Goal: Information Seeking & Learning: Learn about a topic

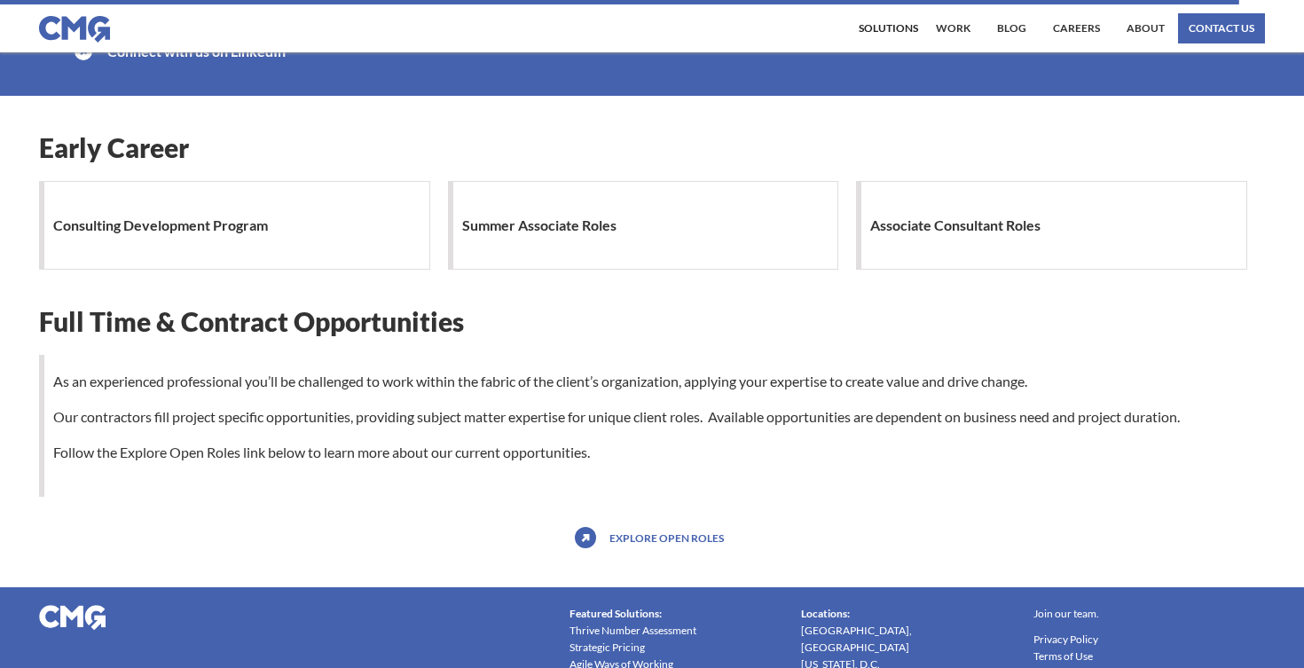
scroll to position [1684, 0]
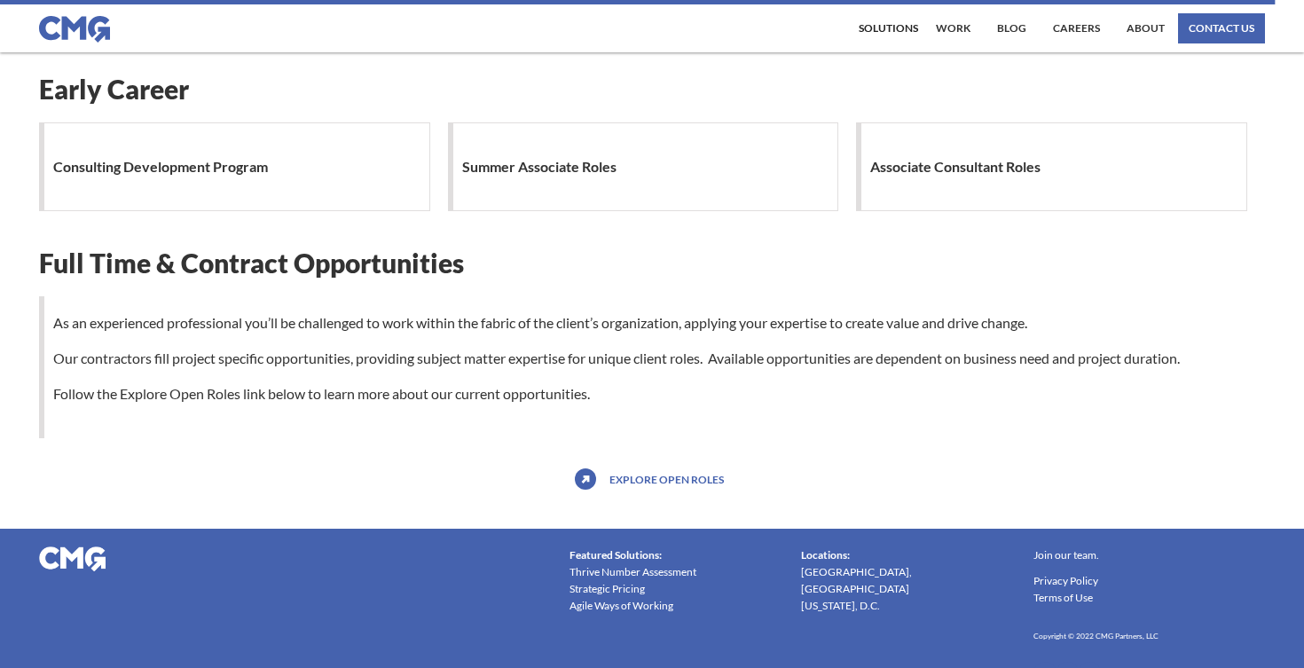
click at [241, 187] on div "Consulting Development Program" at bounding box center [234, 166] width 391 height 89
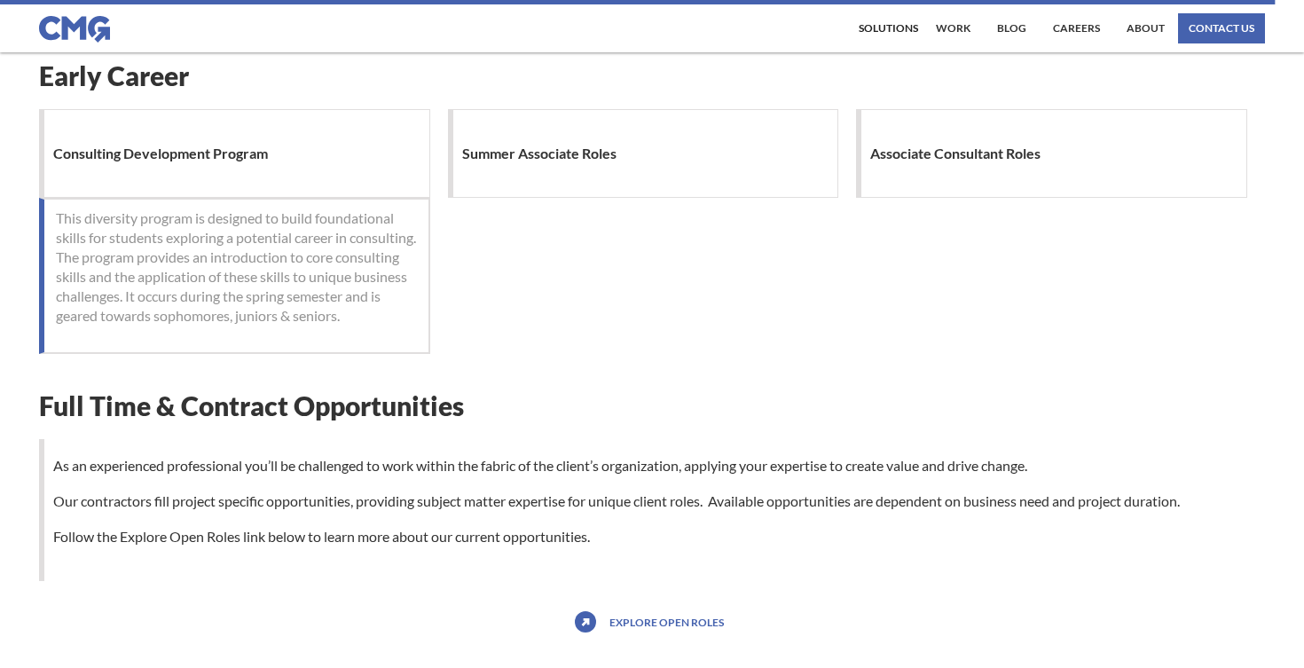
scroll to position [1698, 0]
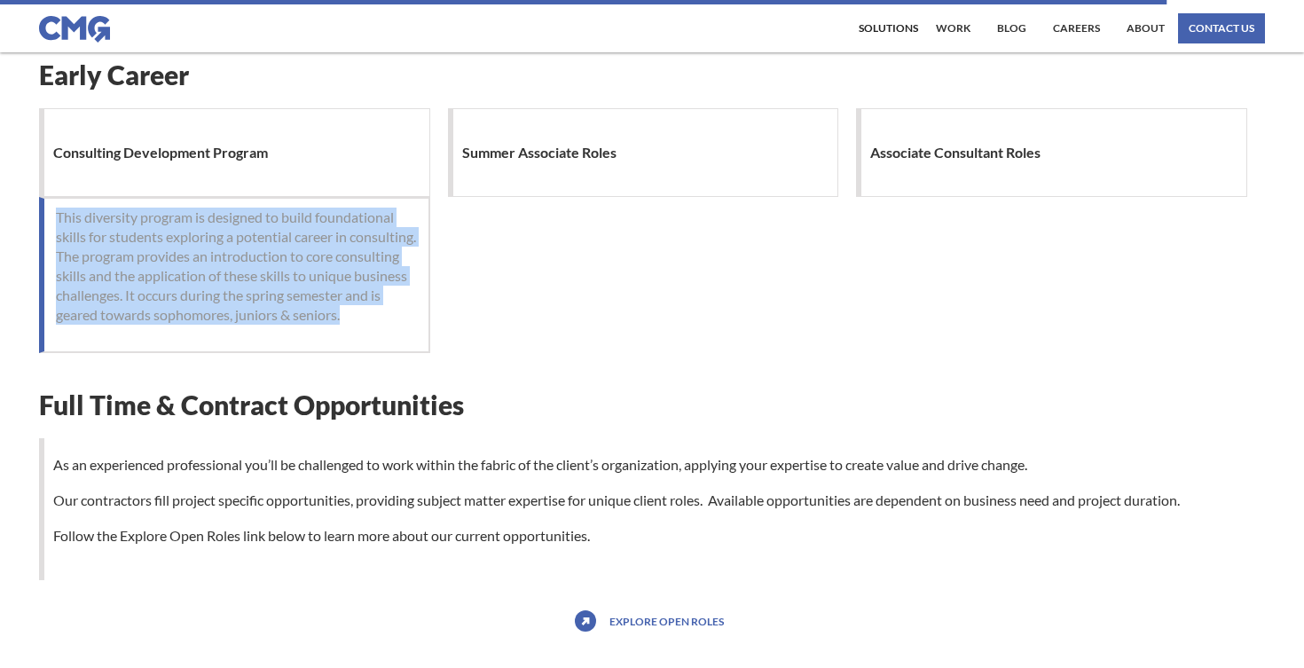
drag, startPoint x: 214, startPoint y: 206, endPoint x: 250, endPoint y: 342, distance: 140.5
click at [250, 342] on div "This diversity program is designed to build foundational skills for students ex…" at bounding box center [234, 275] width 391 height 156
click at [250, 325] on p "This diversity program is designed to build foundational skills for students ex…" at bounding box center [236, 266] width 361 height 117
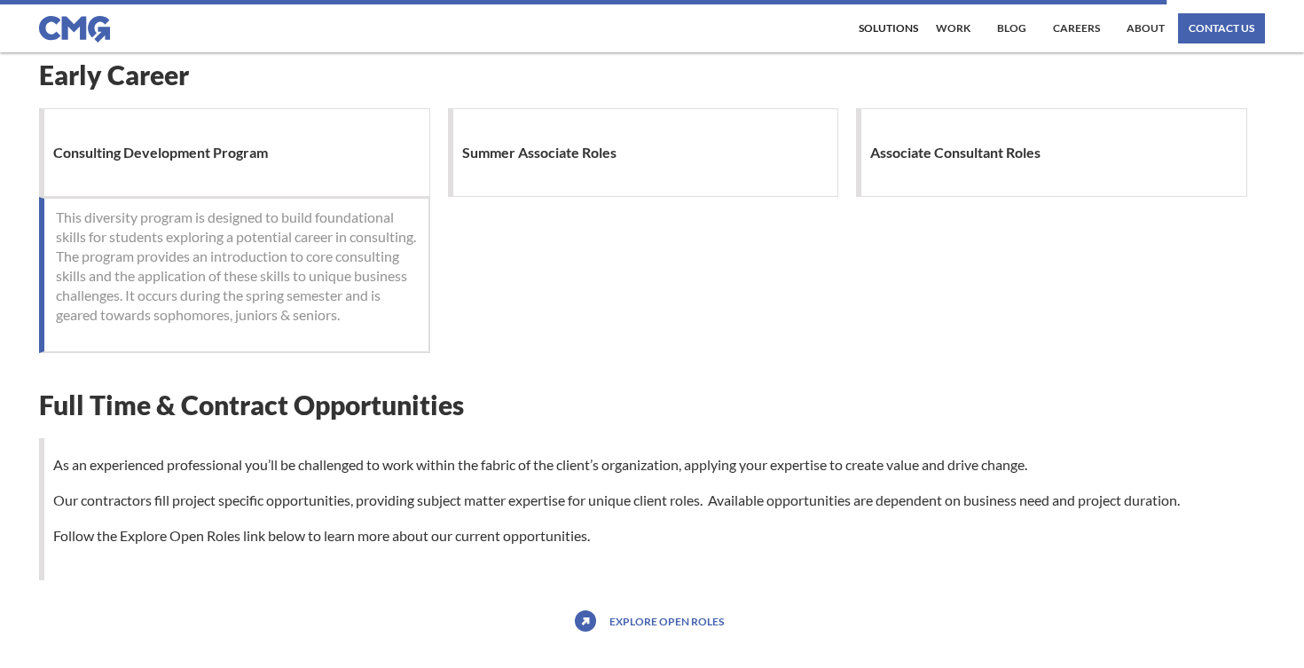
click at [1019, 161] on h1 "Associate Consultant Roles" at bounding box center [959, 152] width 179 height 35
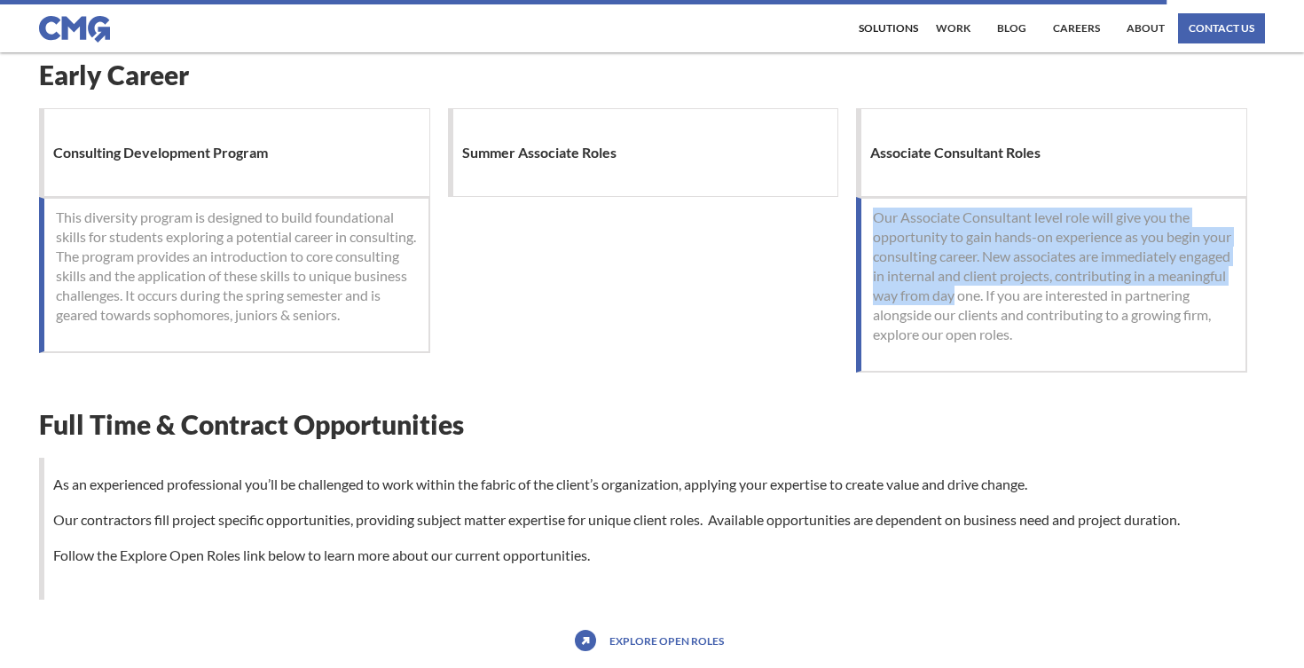
drag, startPoint x: 881, startPoint y: 200, endPoint x: 1029, endPoint y: 298, distance: 177.4
click at [1029, 298] on div "Our Associate Consultant level role will give you the opportunity to gain hands…" at bounding box center [1051, 285] width 391 height 176
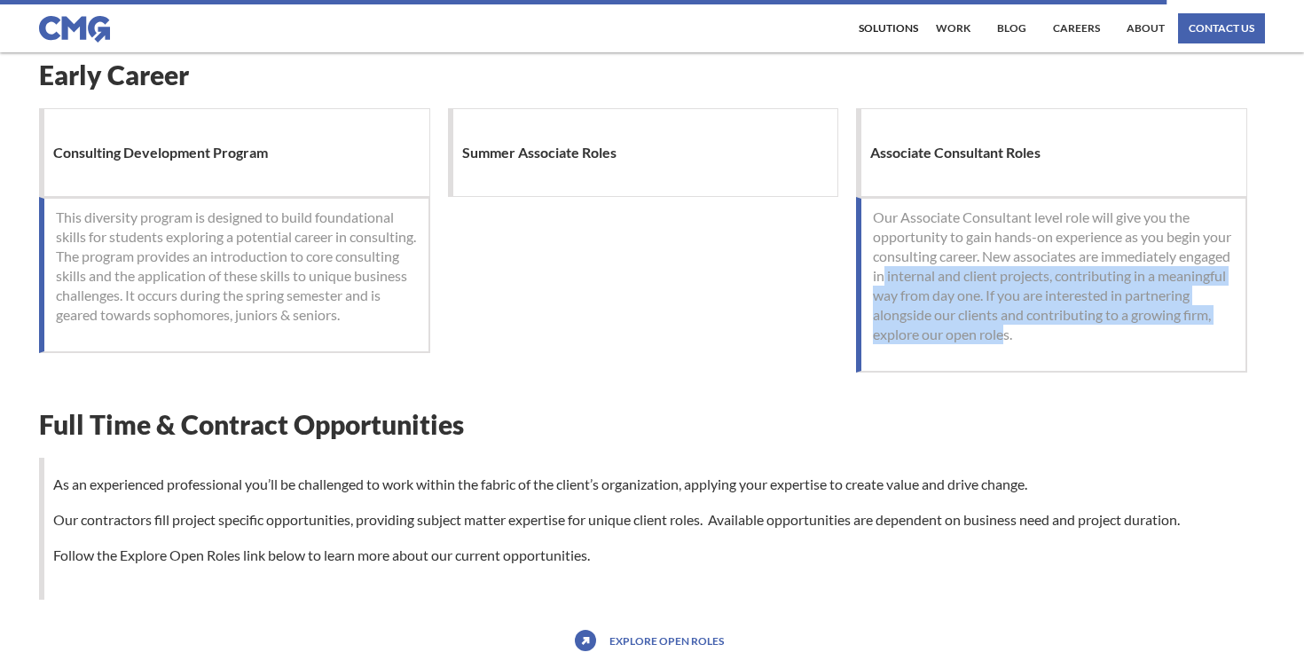
drag, startPoint x: 1091, startPoint y: 335, endPoint x: 937, endPoint y: 278, distance: 164.8
click at [937, 278] on p "Our Associate Consultant level role will give you the opportunity to gain hands…" at bounding box center [1053, 276] width 361 height 137
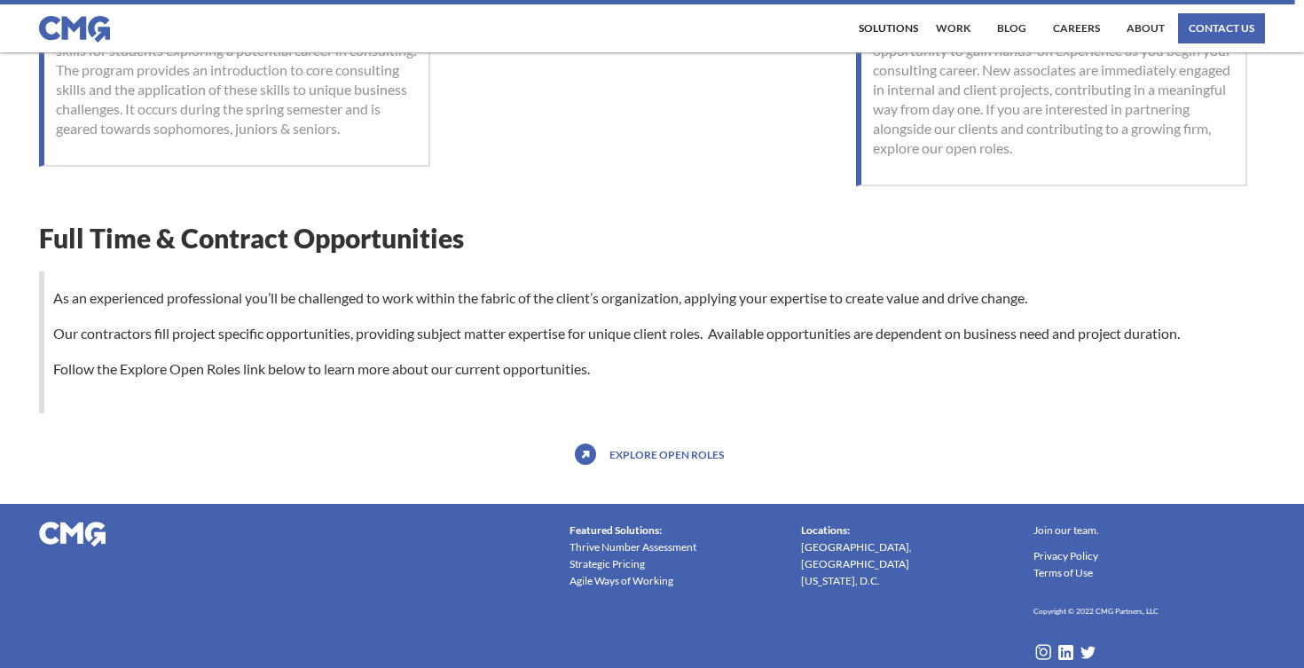
scroll to position [1897, 0]
